Goal: Check status: Check status

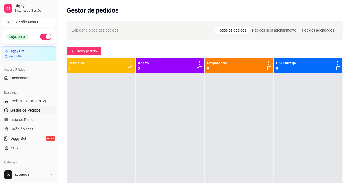
scroll to position [53, 0]
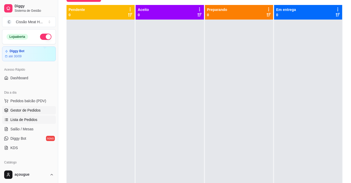
click at [28, 118] on span "Lista de Pedidos" at bounding box center [23, 119] width 27 height 5
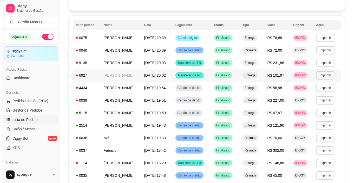
scroll to position [93, 0]
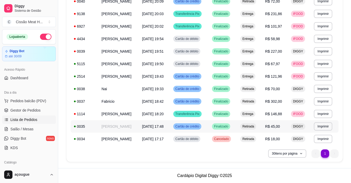
click at [112, 125] on td "[PERSON_NAME]" at bounding box center [119, 126] width 41 height 12
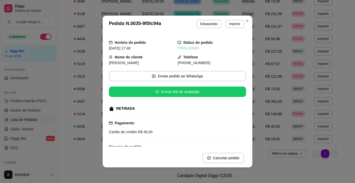
scroll to position [26, 0]
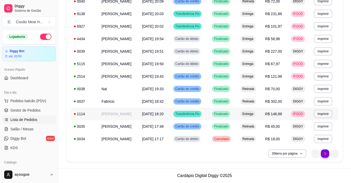
click at [117, 116] on td "[PERSON_NAME]" at bounding box center [119, 113] width 41 height 12
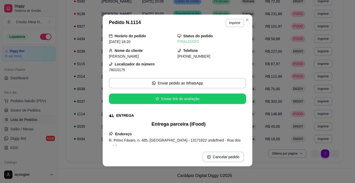
scroll to position [0, 0]
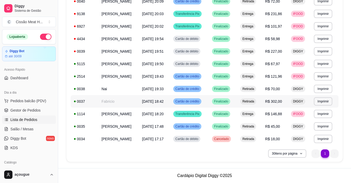
click at [125, 101] on td "Fabricio" at bounding box center [119, 101] width 41 height 12
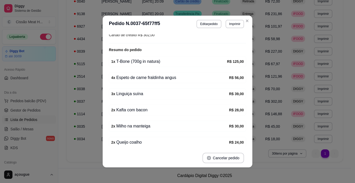
scroll to position [118, 0]
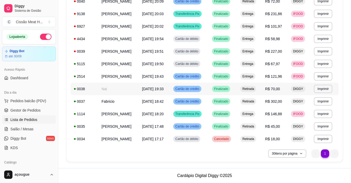
click at [127, 89] on td "Nai" at bounding box center [119, 88] width 41 height 12
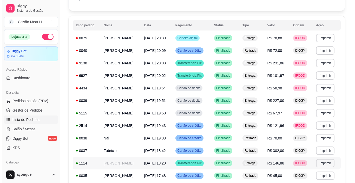
scroll to position [41, 0]
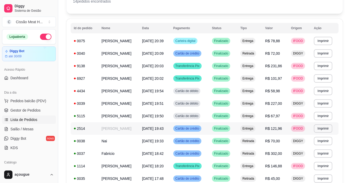
click at [115, 127] on td "[PERSON_NAME]" at bounding box center [119, 128] width 41 height 12
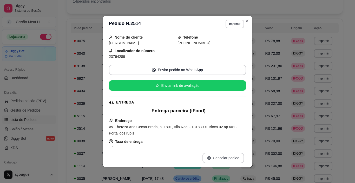
scroll to position [0, 0]
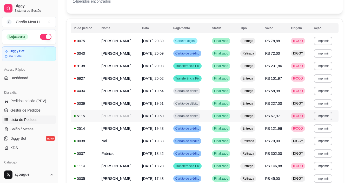
click at [115, 116] on td "[PERSON_NAME]" at bounding box center [119, 116] width 41 height 12
click at [104, 108] on td "[PERSON_NAME]" at bounding box center [119, 103] width 41 height 12
click at [125, 90] on td "[PERSON_NAME]" at bounding box center [119, 91] width 41 height 12
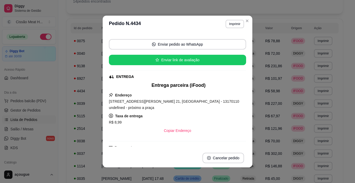
scroll to position [113, 0]
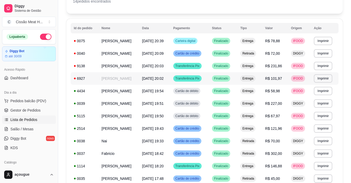
click at [120, 79] on td "[PERSON_NAME]" at bounding box center [119, 78] width 41 height 12
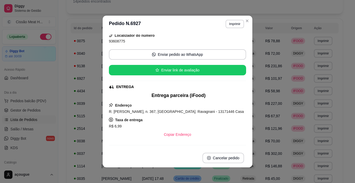
scroll to position [0, 0]
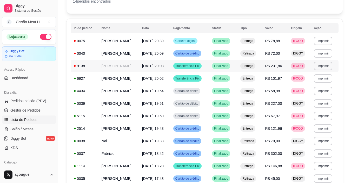
click at [118, 67] on td "[PERSON_NAME]" at bounding box center [119, 66] width 41 height 12
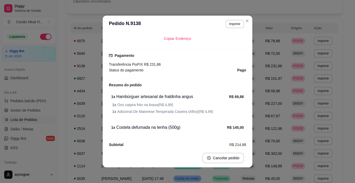
scroll to position [138, 0]
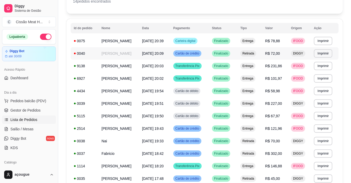
click at [115, 53] on td "[PERSON_NAME]" at bounding box center [119, 53] width 41 height 12
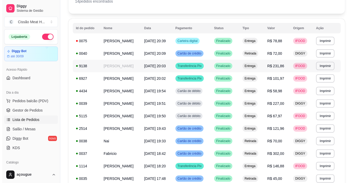
scroll to position [15, 0]
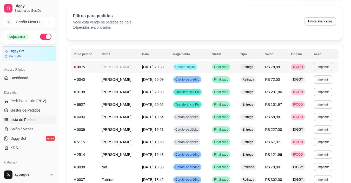
click at [127, 65] on td "[PERSON_NAME]" at bounding box center [119, 67] width 41 height 12
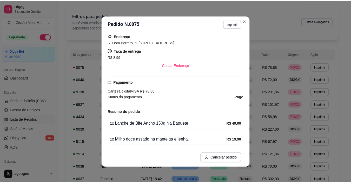
scroll to position [123, 0]
